Goal: Complete application form

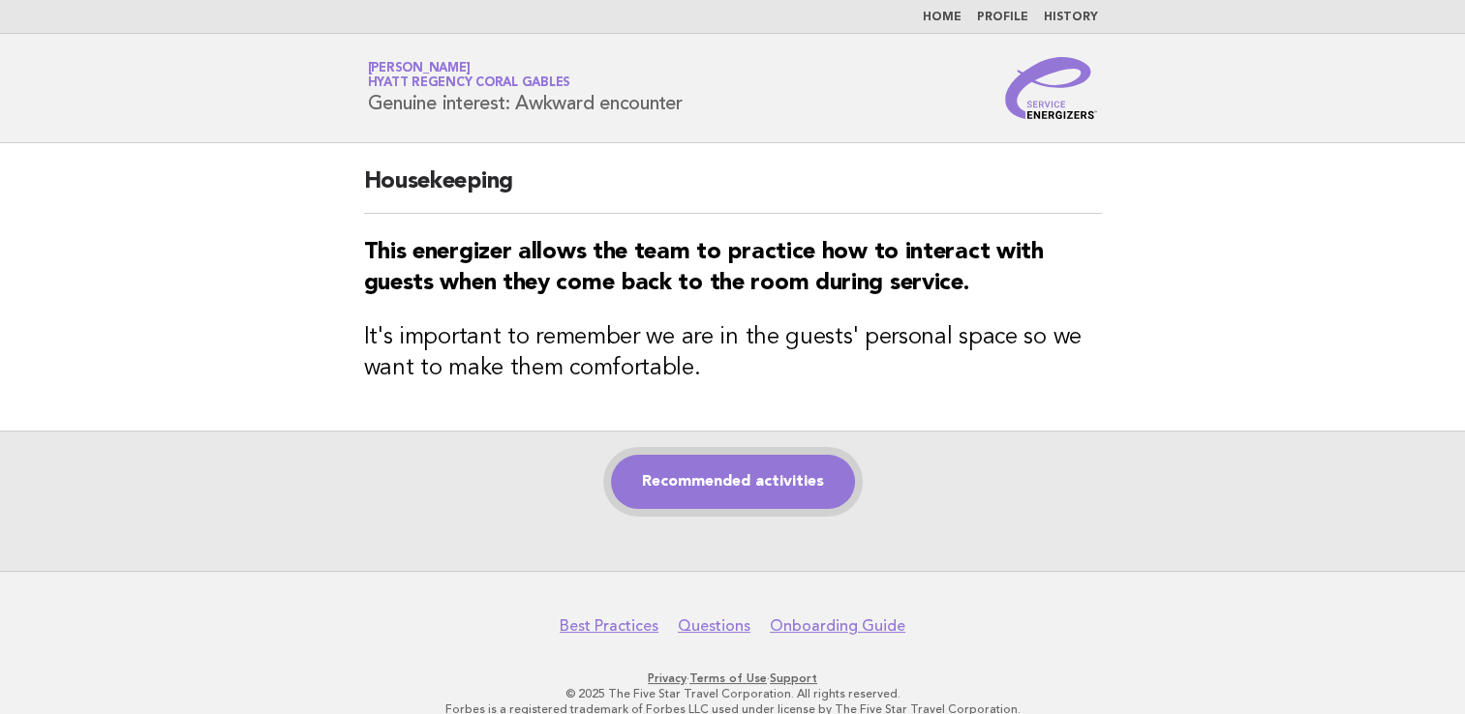
click at [706, 463] on link "Recommended activities" at bounding box center [733, 482] width 244 height 54
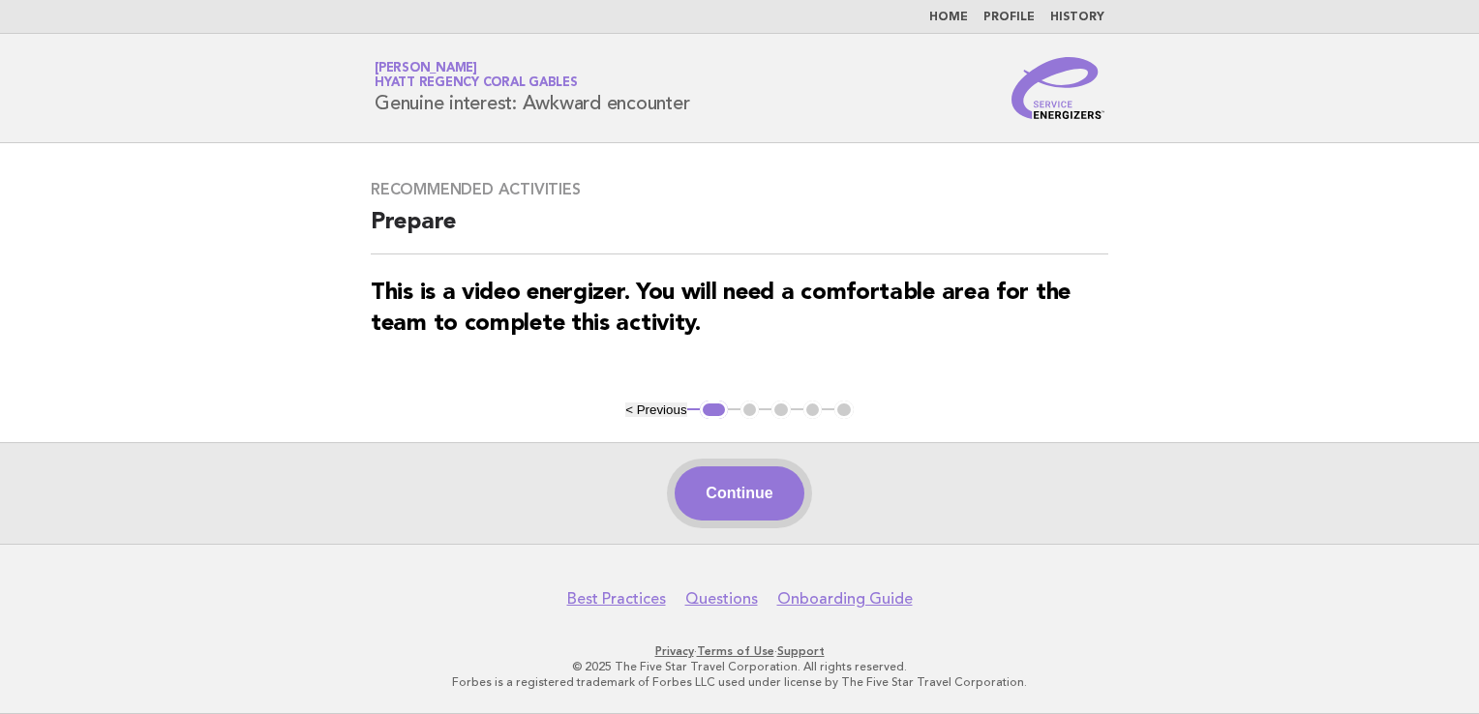
click at [757, 490] on button "Continue" at bounding box center [739, 494] width 129 height 54
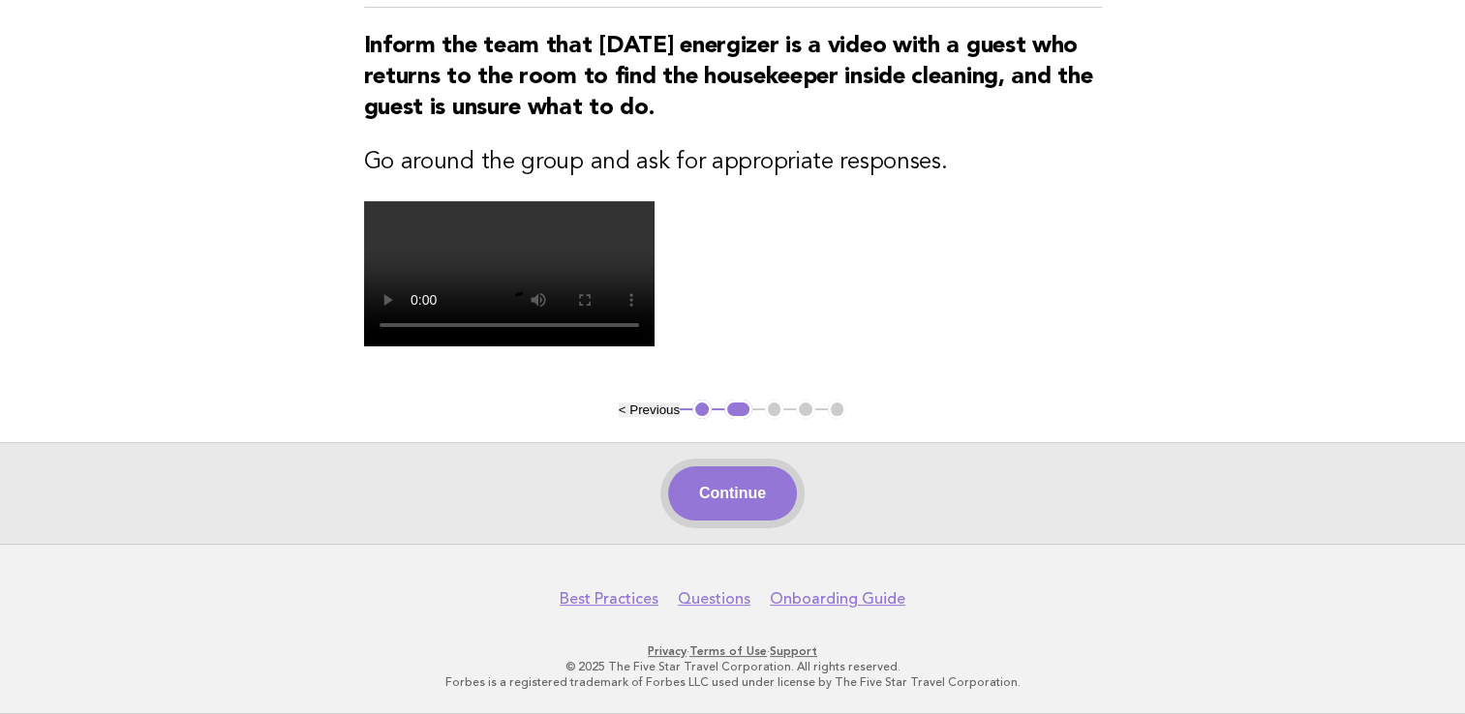
click at [771, 478] on button "Continue" at bounding box center [732, 494] width 129 height 54
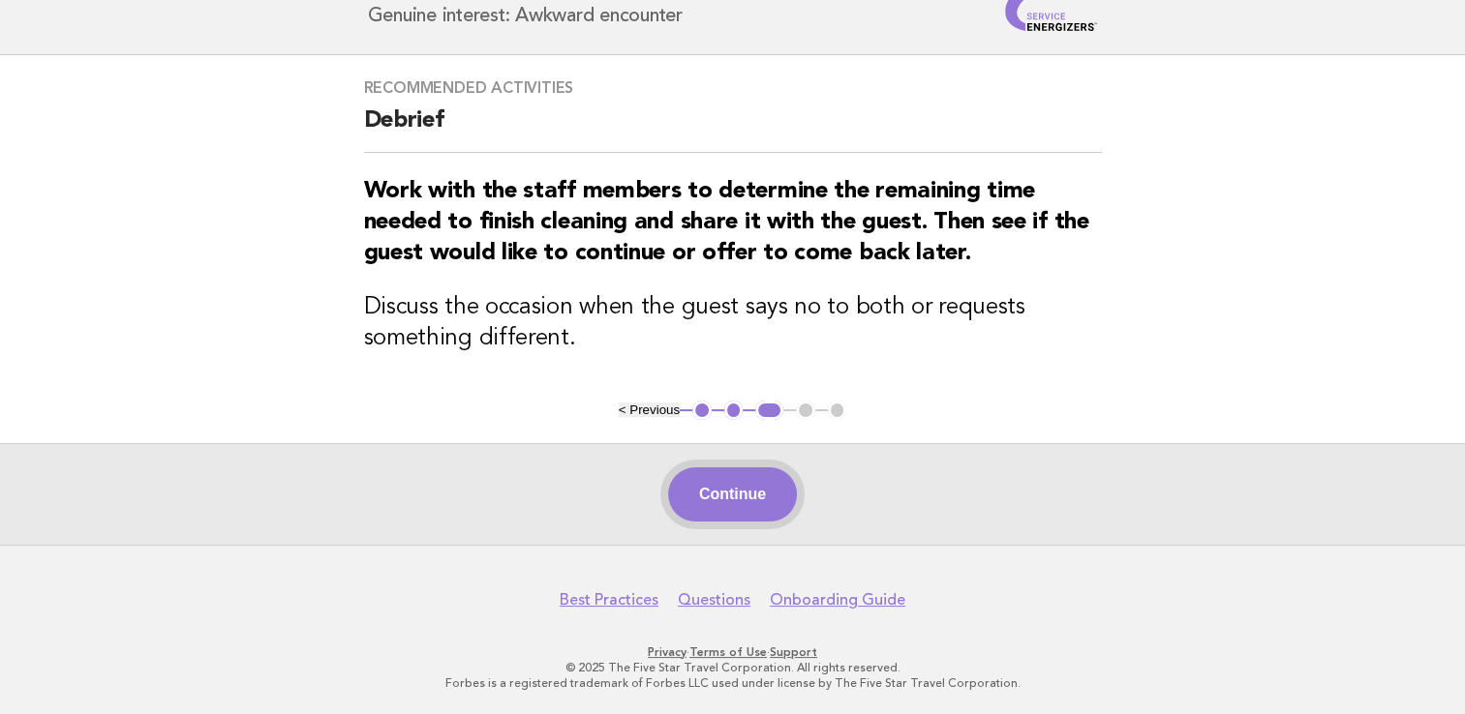
click at [756, 501] on button "Continue" at bounding box center [732, 495] width 129 height 54
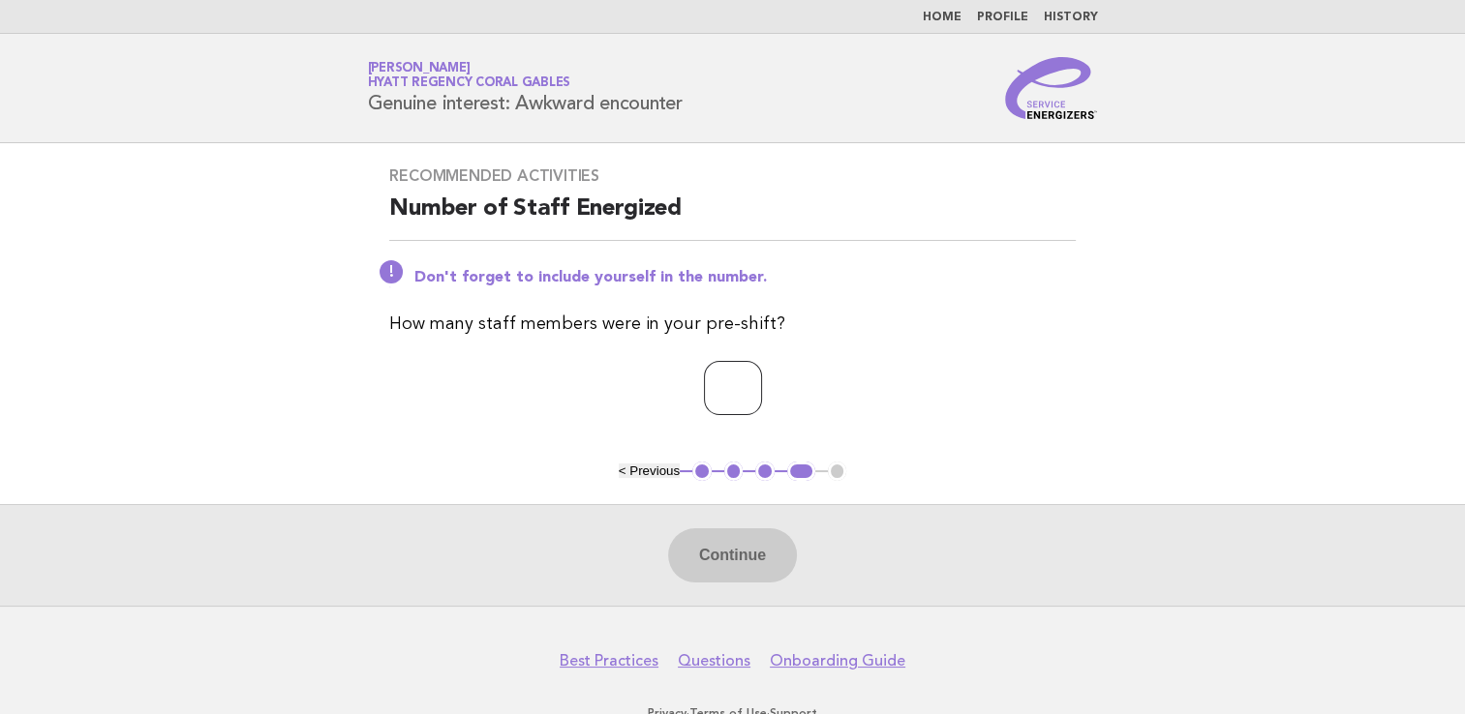
click at [711, 375] on input "number" at bounding box center [733, 388] width 58 height 54
type input "*"
click at [728, 556] on button "Continue" at bounding box center [732, 556] width 129 height 54
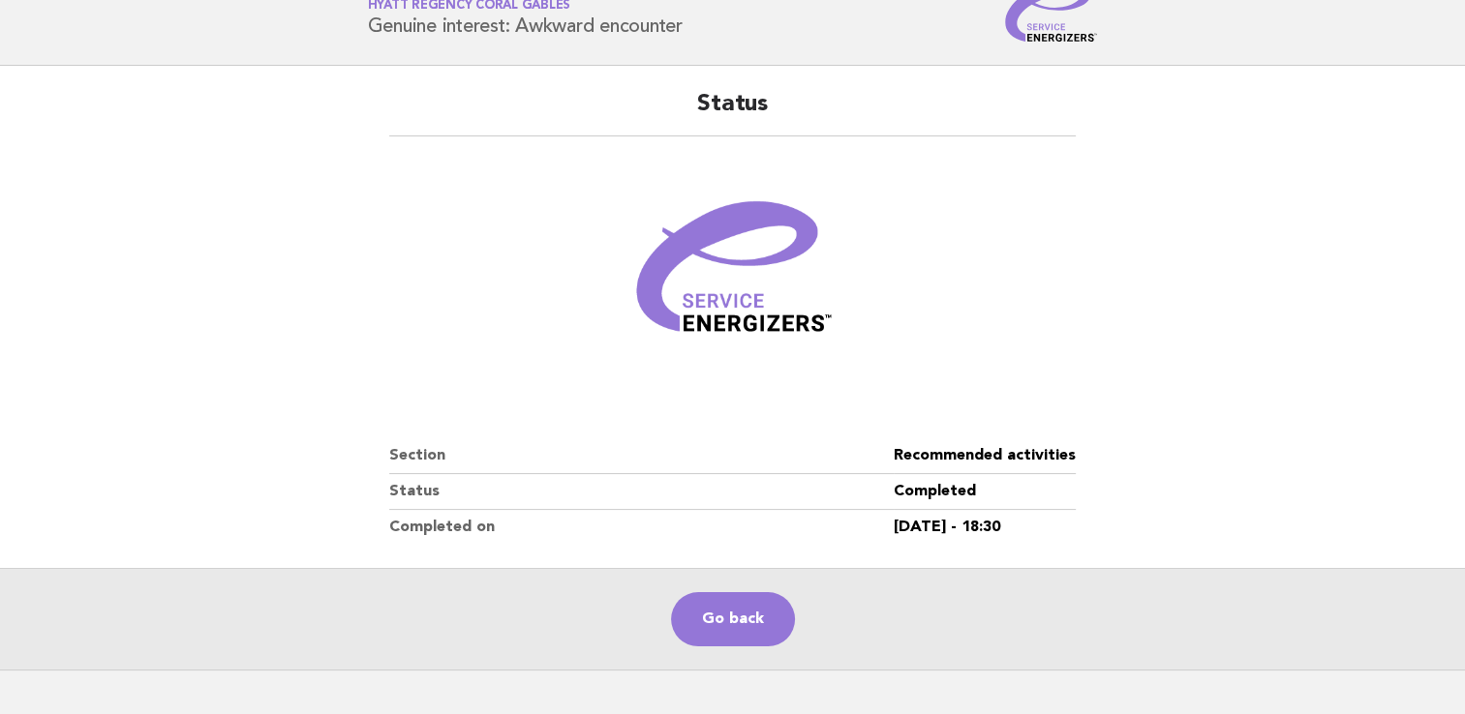
scroll to position [200, 0]
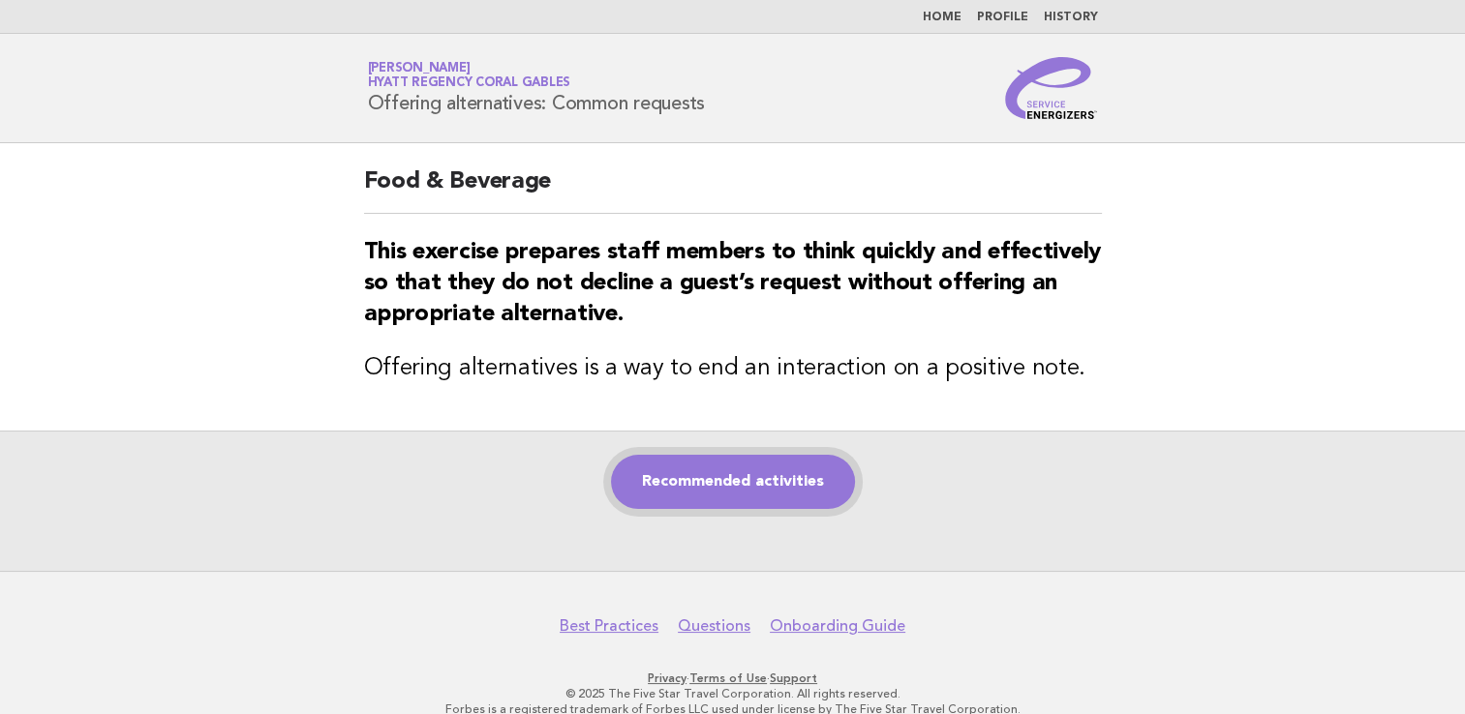
click at [695, 493] on link "Recommended activities" at bounding box center [733, 482] width 244 height 54
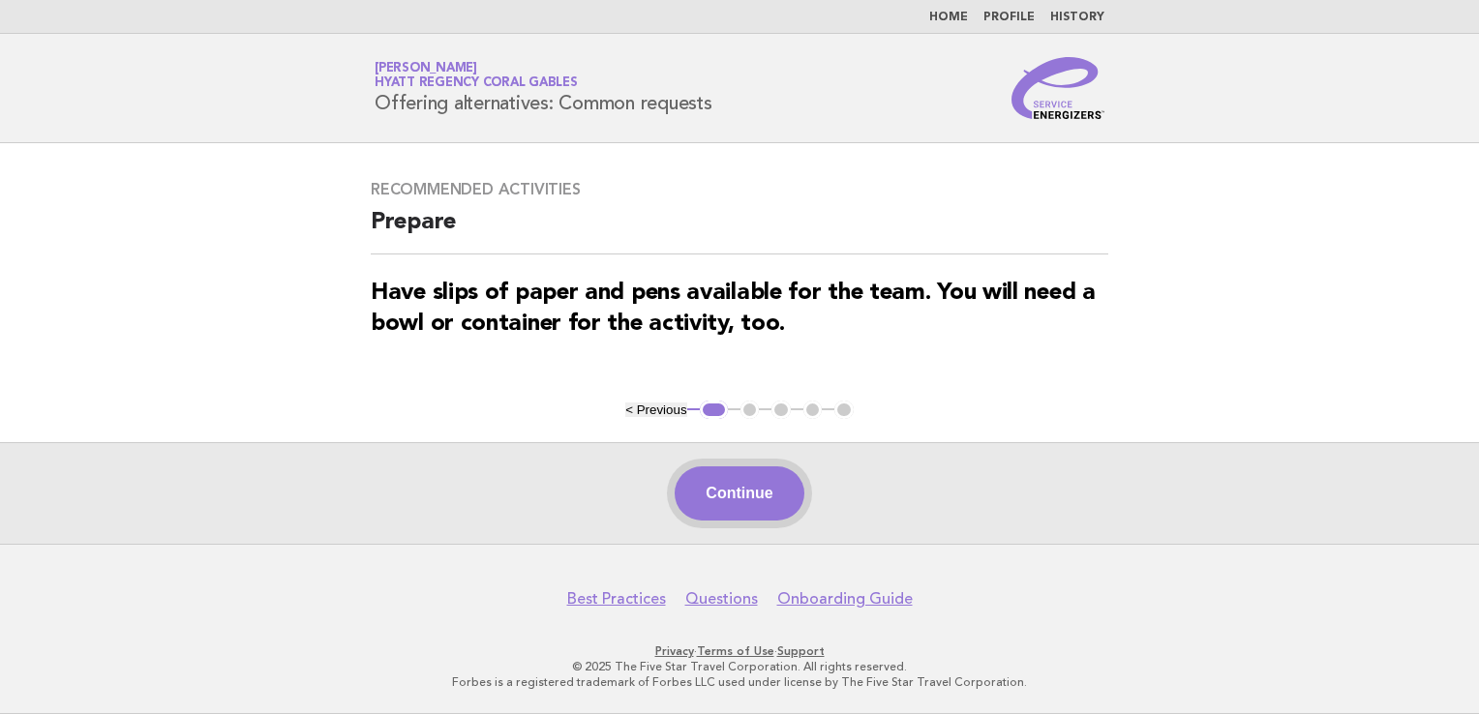
click at [758, 486] on button "Continue" at bounding box center [739, 494] width 129 height 54
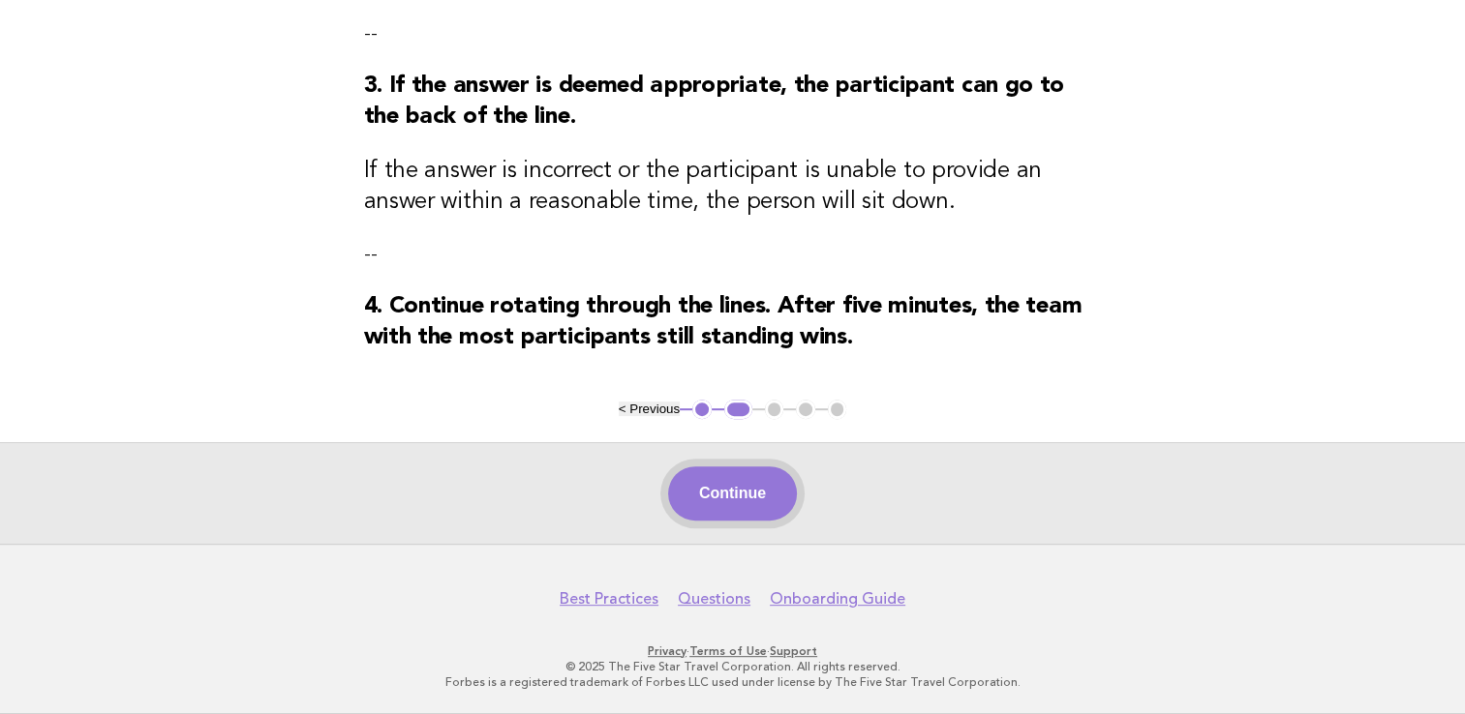
click at [738, 486] on button "Continue" at bounding box center [732, 494] width 129 height 54
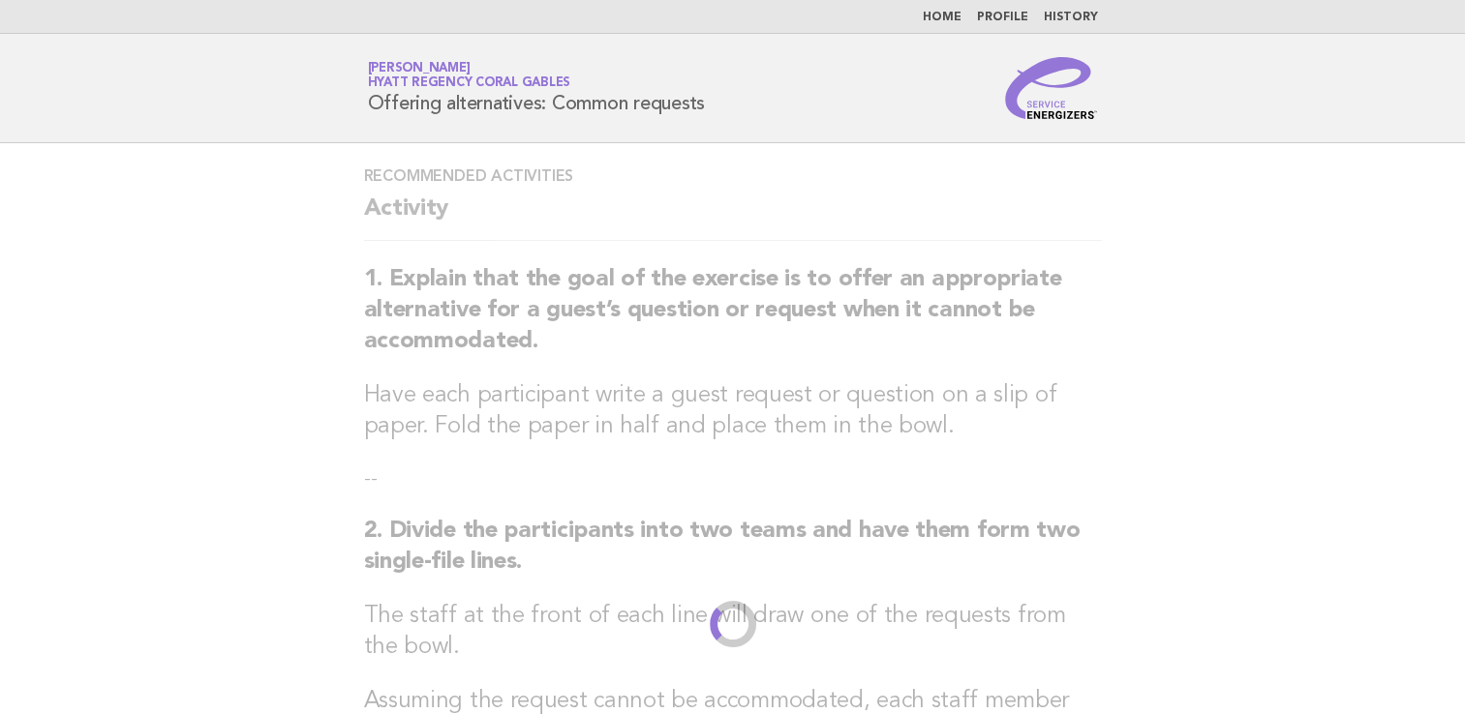
scroll to position [27, 0]
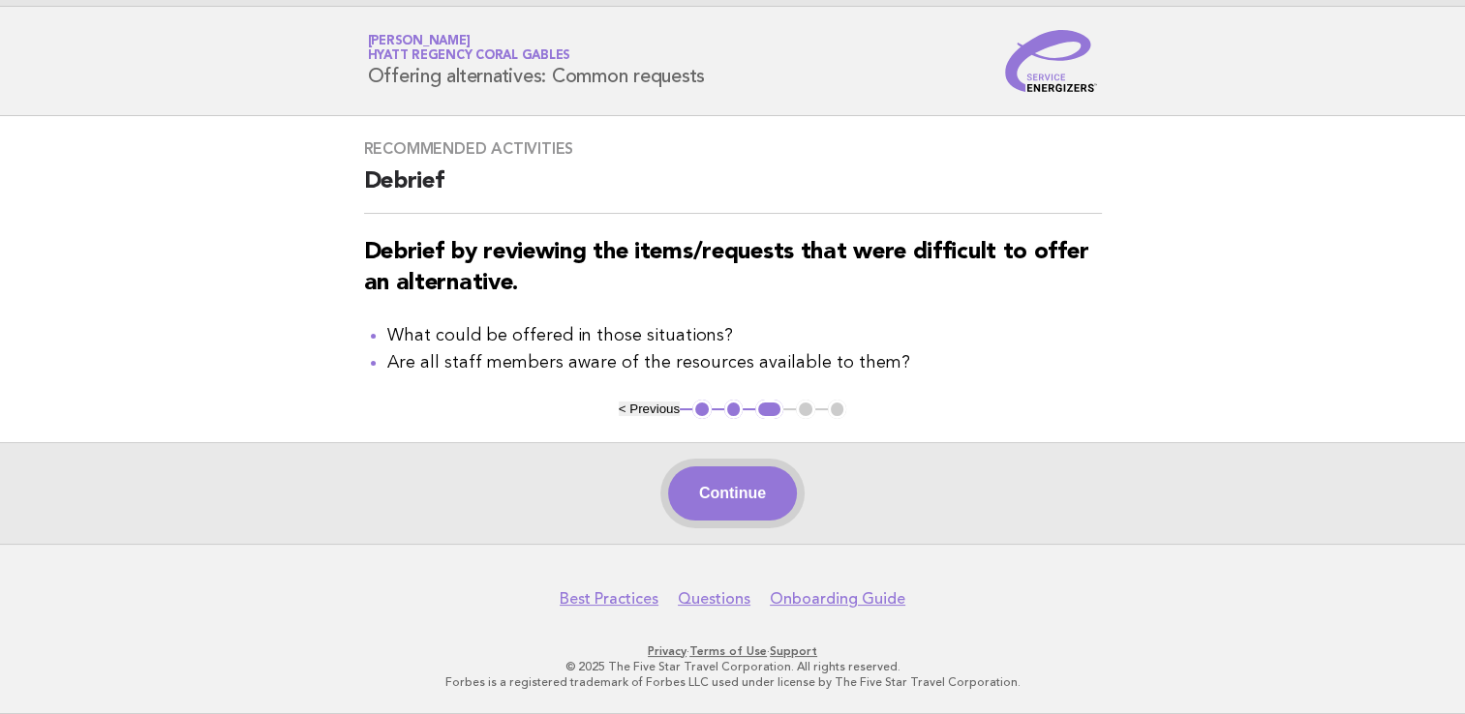
click at [740, 513] on button "Continue" at bounding box center [732, 494] width 129 height 54
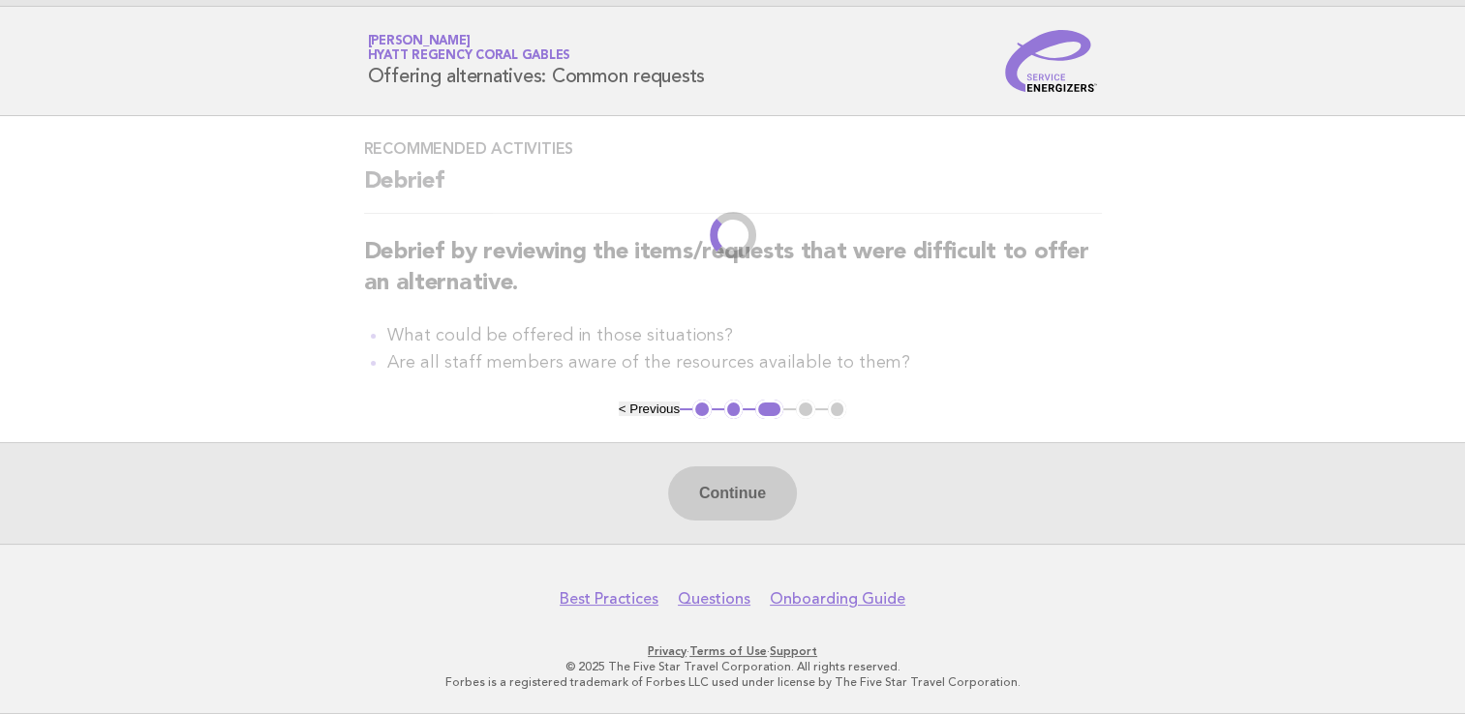
scroll to position [0, 0]
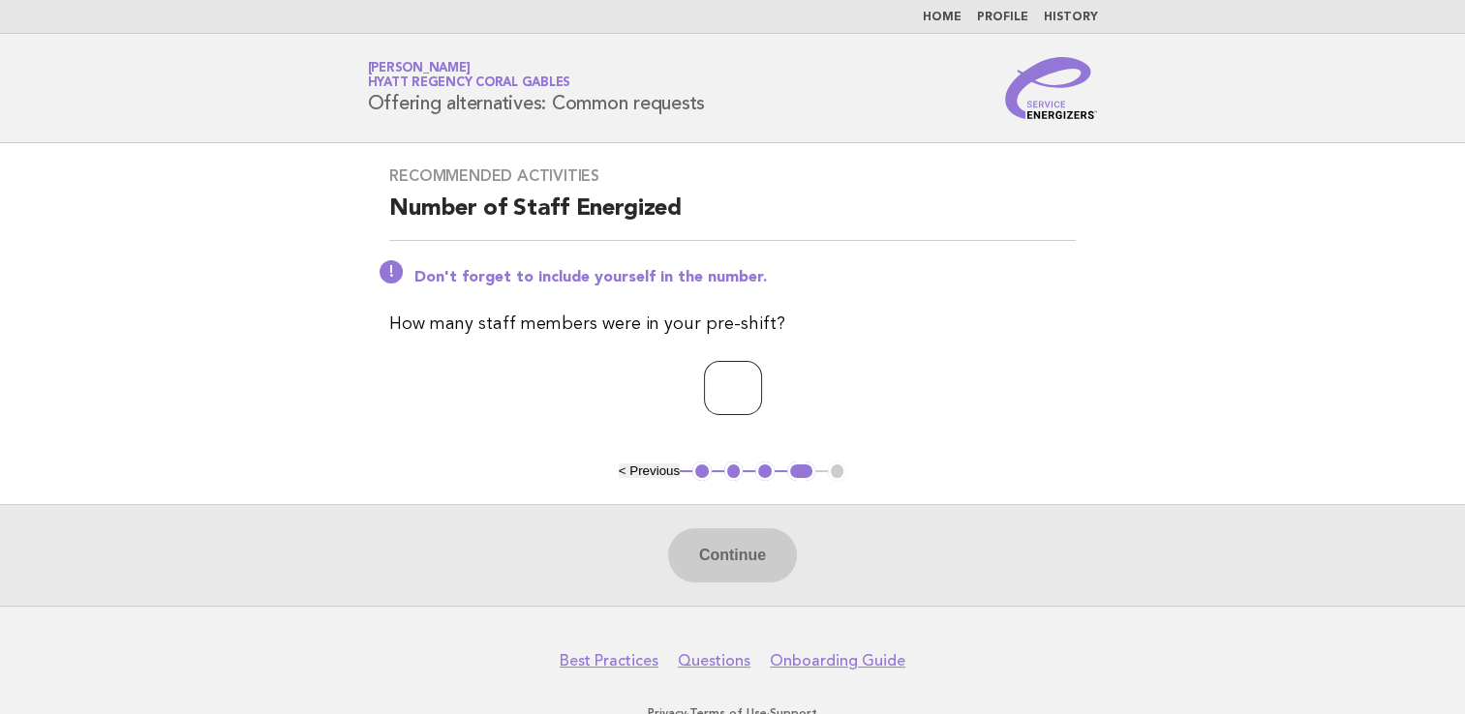
click at [732, 383] on input "number" at bounding box center [733, 388] width 58 height 54
type input "*"
click at [698, 572] on button "Continue" at bounding box center [732, 556] width 129 height 54
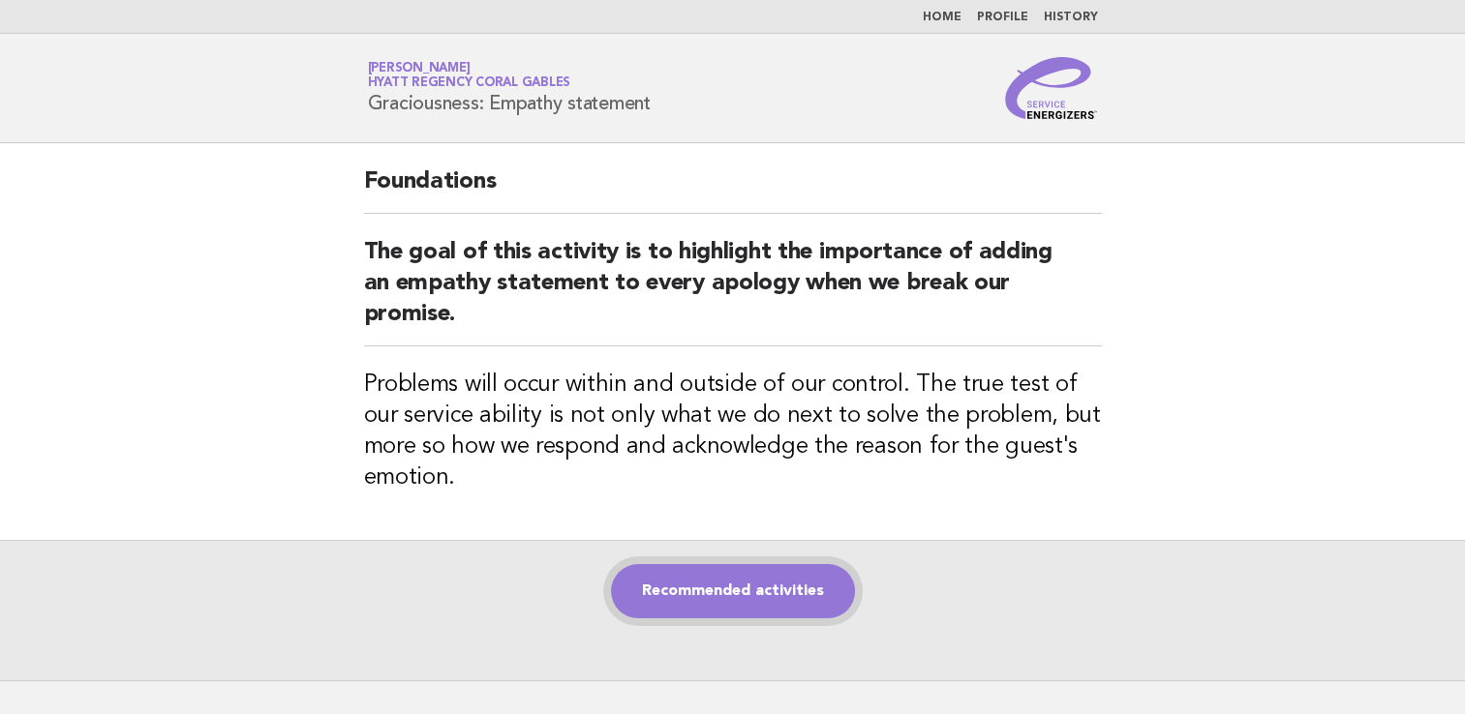
click at [700, 573] on link "Recommended activities" at bounding box center [733, 591] width 244 height 54
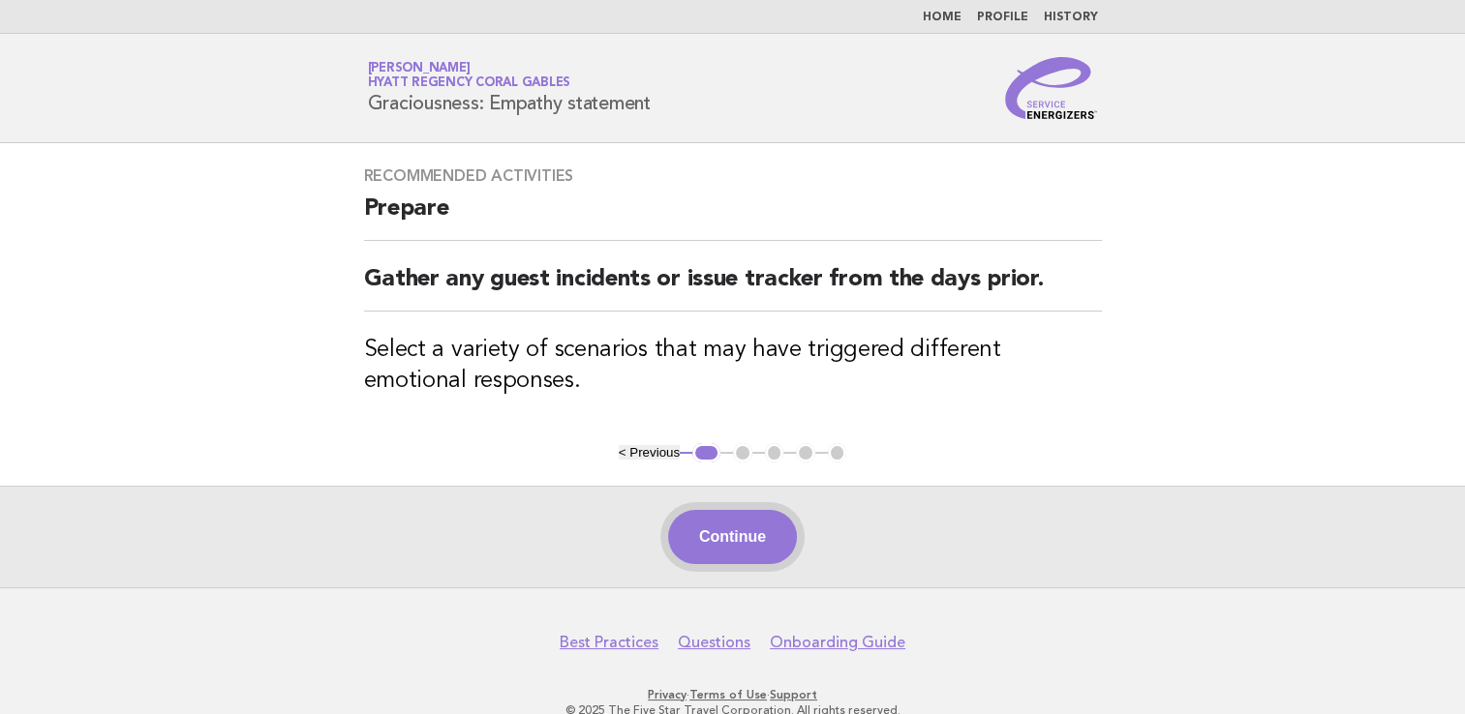
click at [754, 540] on button "Continue" at bounding box center [732, 537] width 129 height 54
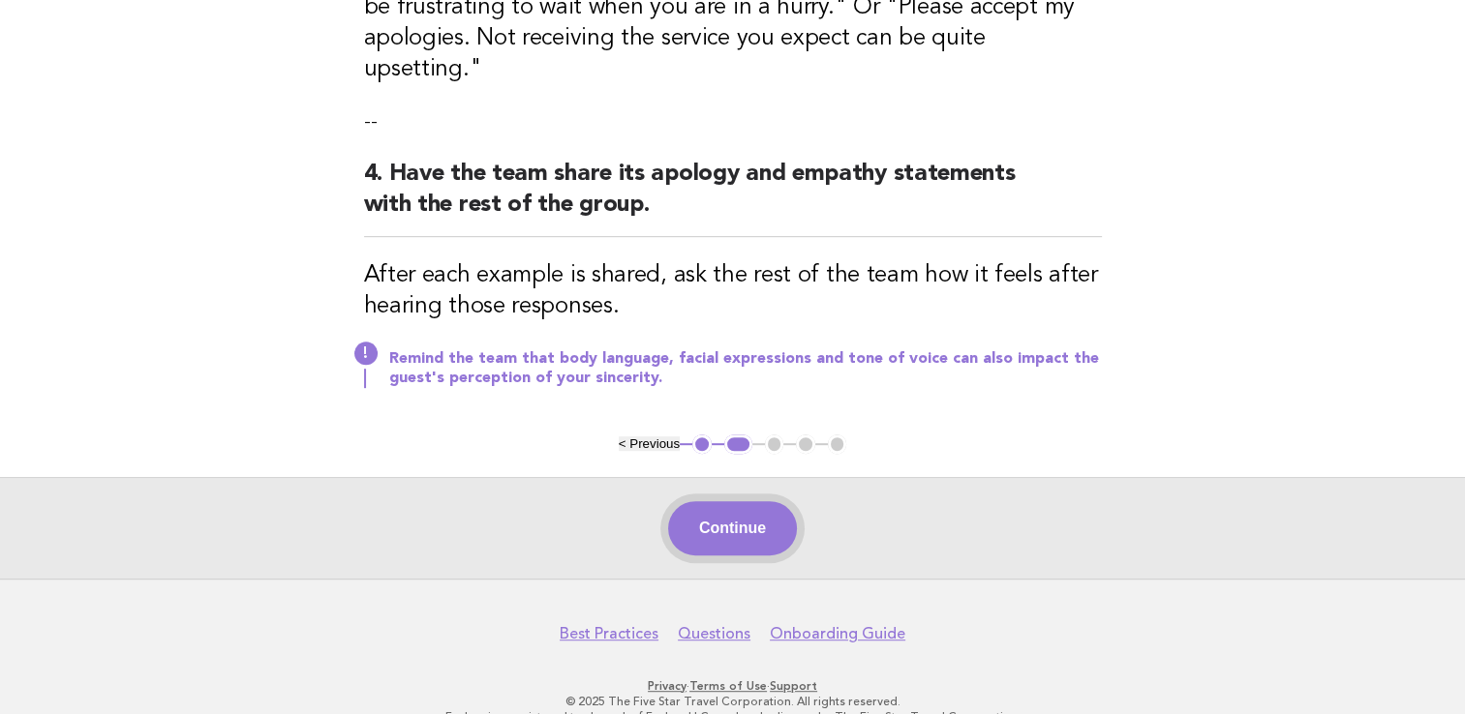
click at [765, 501] on button "Continue" at bounding box center [732, 528] width 129 height 54
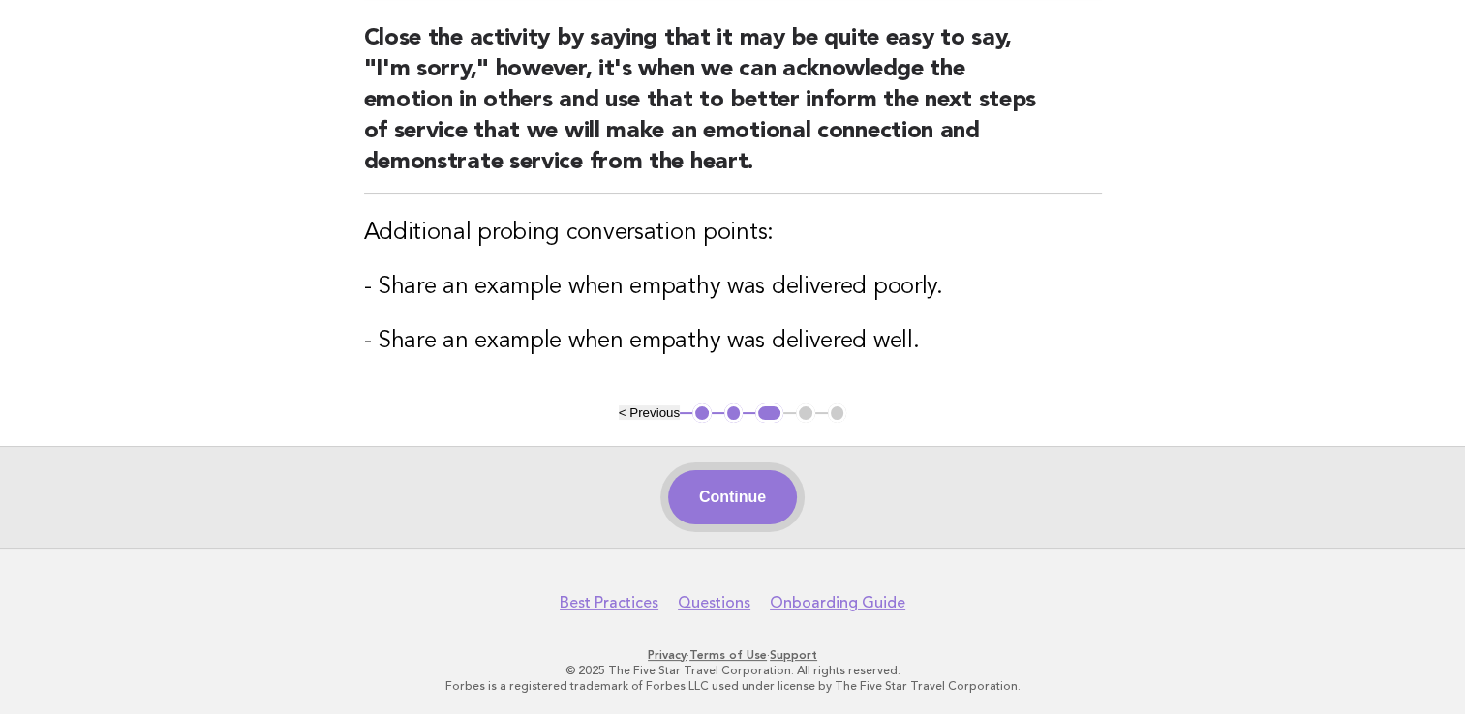
click at [716, 484] on button "Continue" at bounding box center [732, 497] width 129 height 54
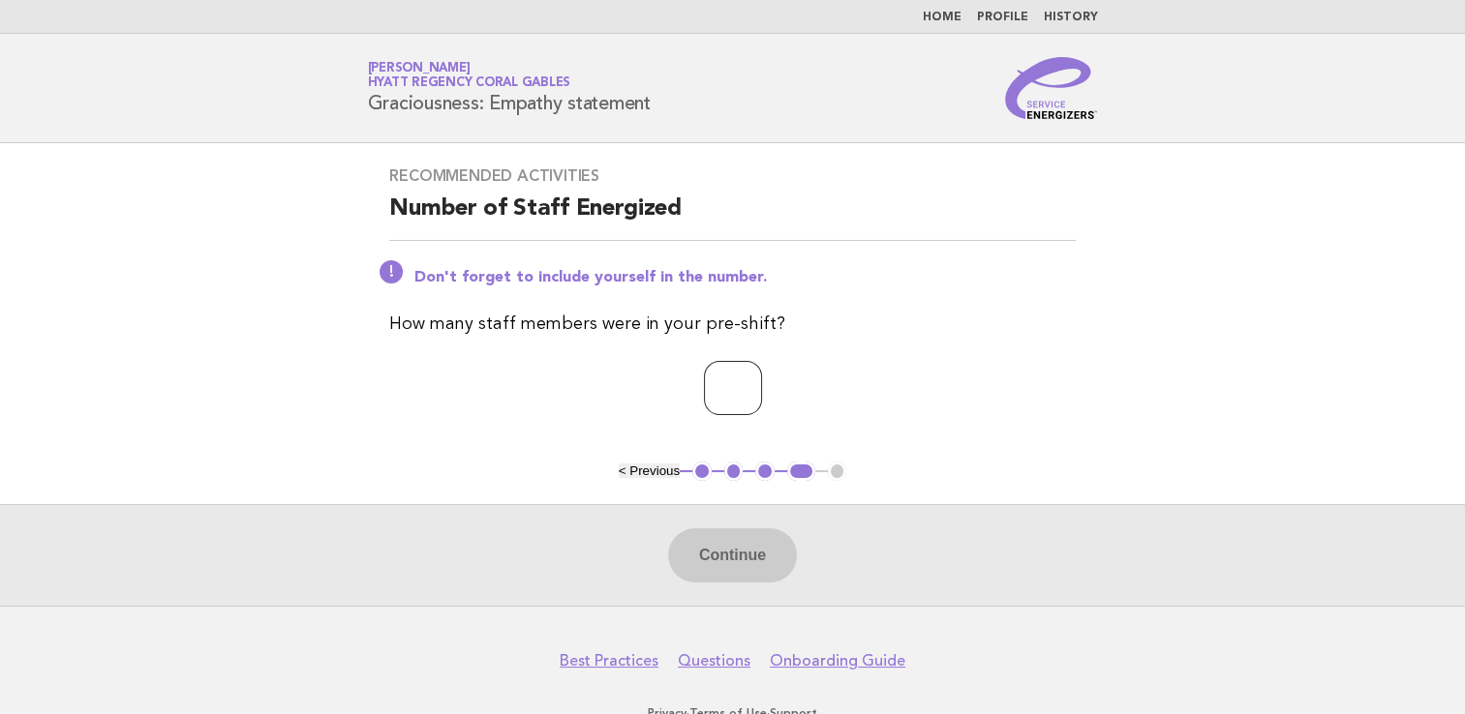
click at [747, 393] on input "number" at bounding box center [733, 388] width 58 height 54
type input "*"
click at [719, 570] on button "Continue" at bounding box center [732, 556] width 129 height 54
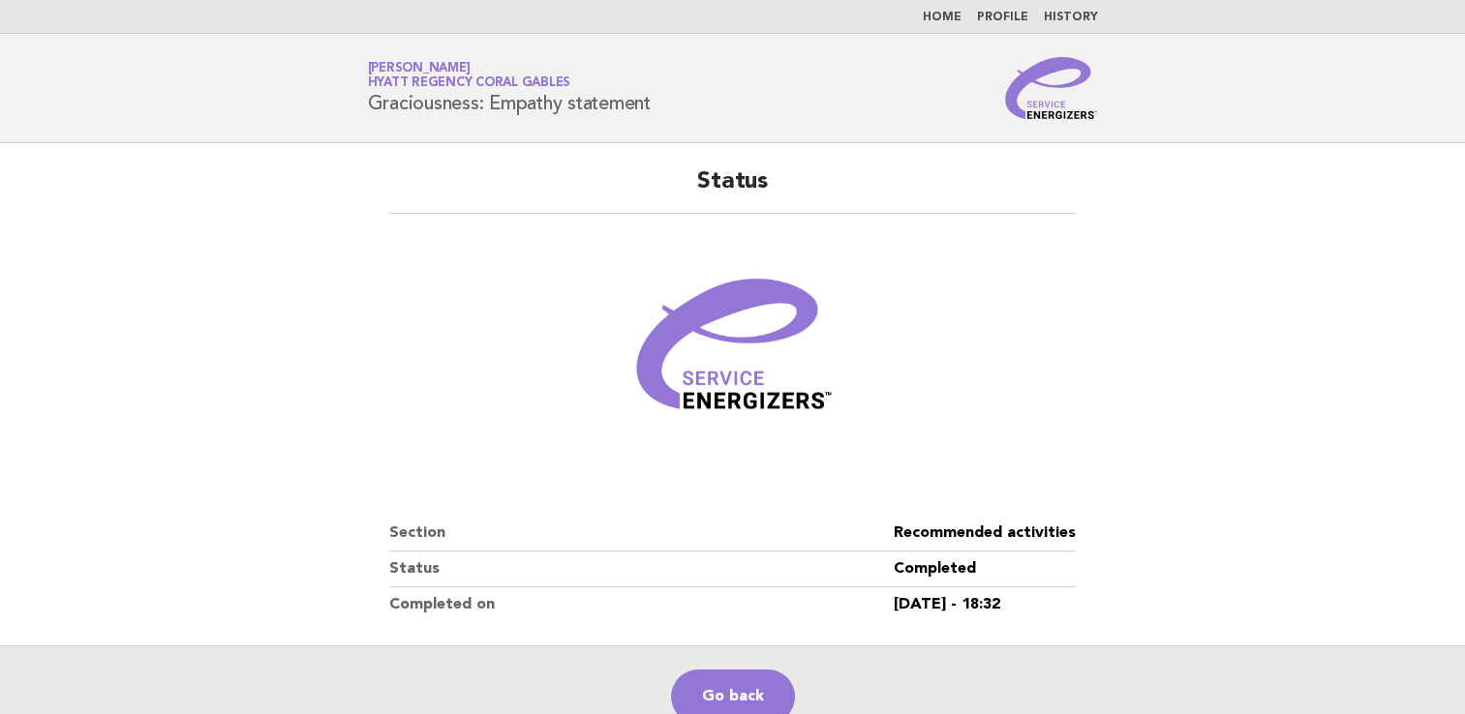
scroll to position [200, 0]
